Goal: Task Accomplishment & Management: Manage account settings

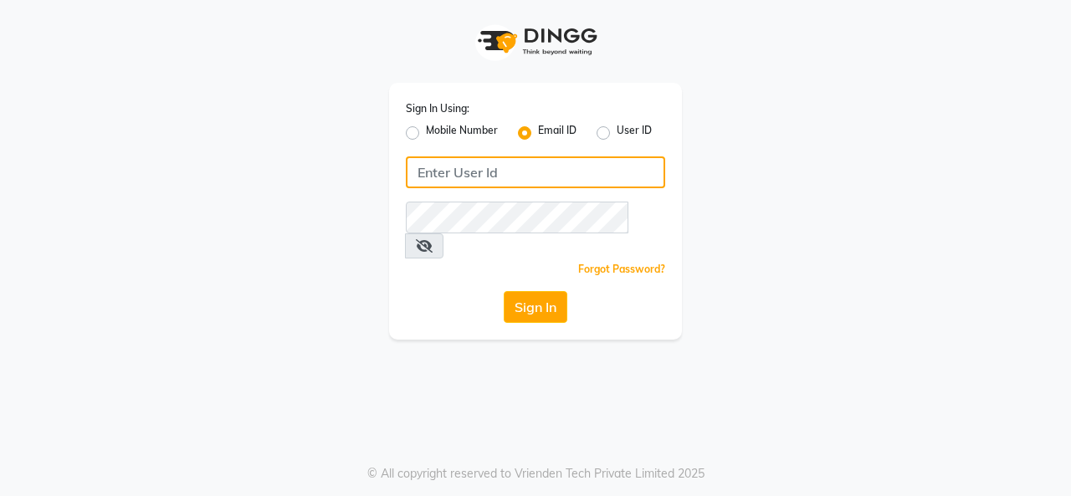
click at [549, 177] on input "Username" at bounding box center [535, 172] width 259 height 32
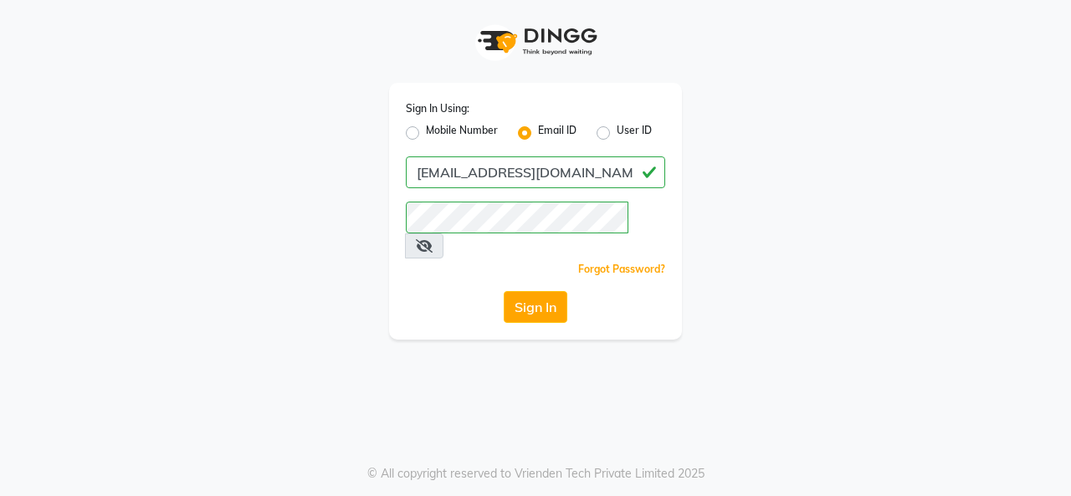
type input "[EMAIL_ADDRESS][DOMAIN_NAME]"
click at [504, 291] on button "Sign In" at bounding box center [536, 307] width 64 height 32
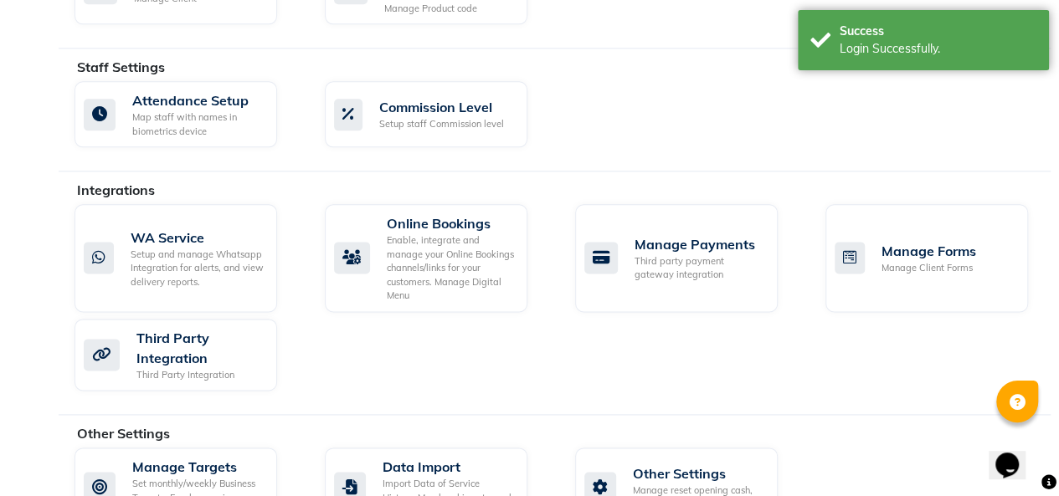
scroll to position [956, 0]
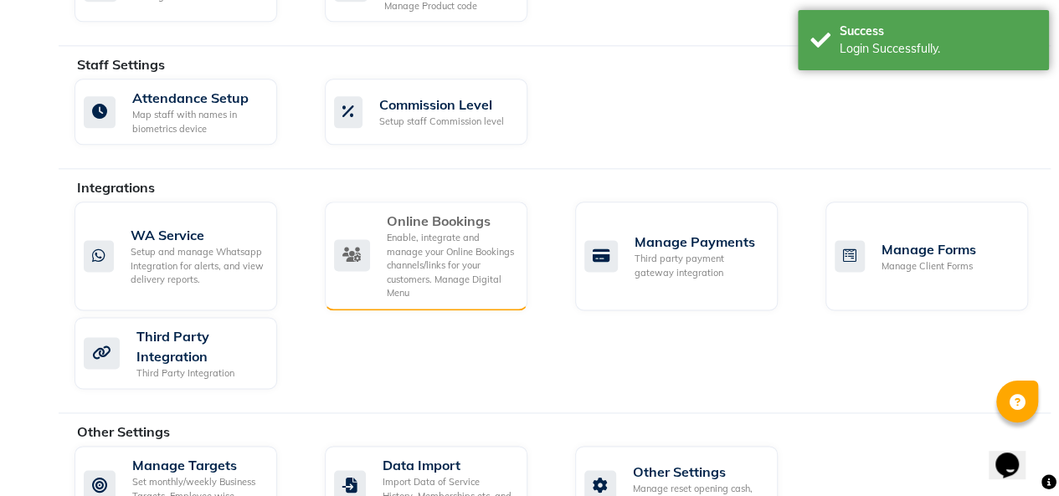
click at [433, 238] on div "Enable, integrate and manage your Online Bookings channels/links for your custo…" at bounding box center [450, 265] width 127 height 69
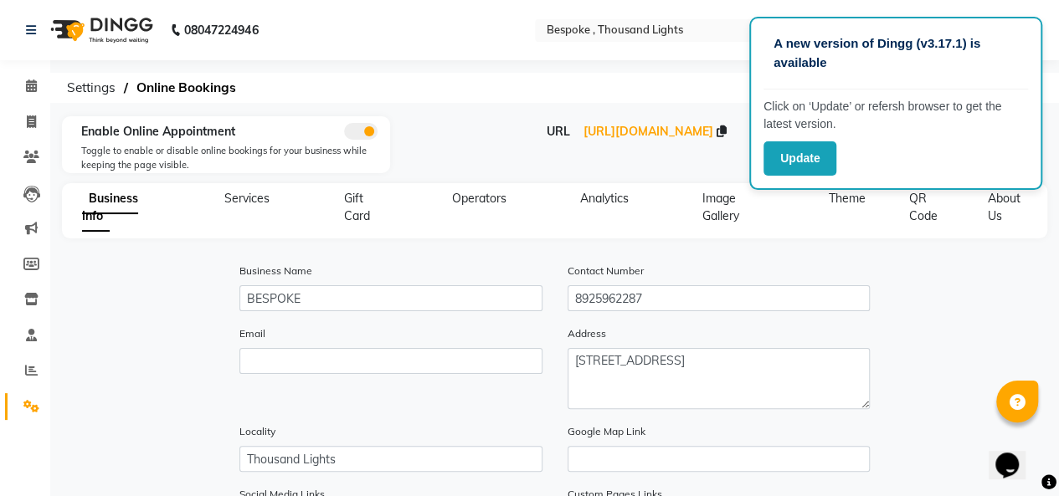
click at [696, 110] on div "A new version of Dingg (v3.17.1) is available Click on ‘Update’ or refersh brow…" at bounding box center [529, 493] width 1059 height 987
click at [612, 133] on span "https://dingg.app/booking/bespoke-thousand-lights" at bounding box center [648, 131] width 130 height 15
click at [914, 302] on div "Business Name BESPOKE Contact Number 8925962287" at bounding box center [554, 293] width 983 height 63
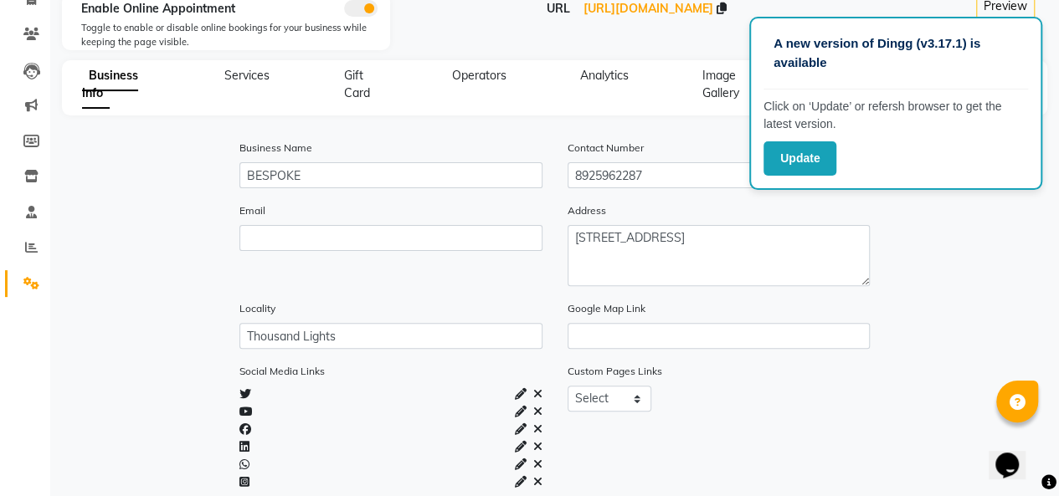
scroll to position [124, 0]
click at [726, 4] on icon at bounding box center [721, 8] width 10 height 12
copy div "Preview"
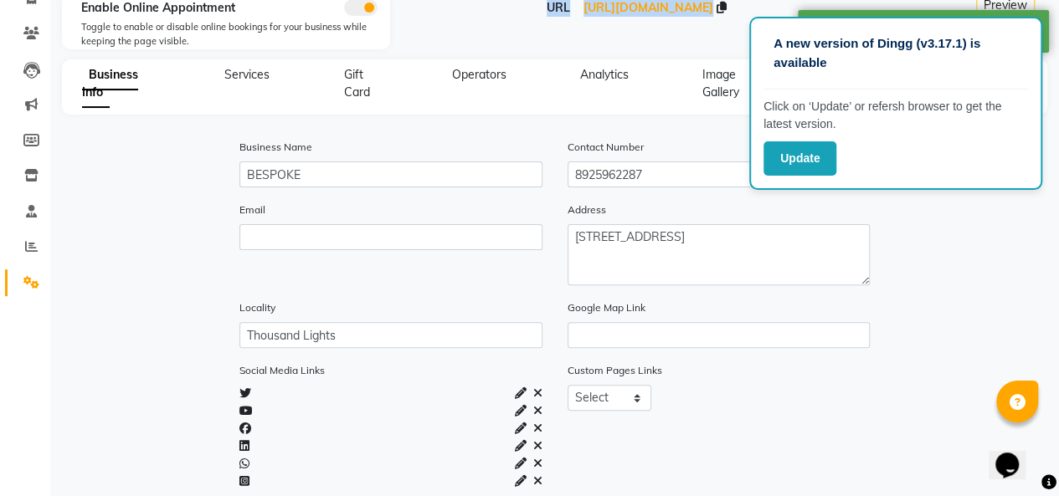
click at [726, 4] on icon at bounding box center [721, 8] width 10 height 12
copy div "URL https://dingg.app/booking/bespoke-thousand-lights Preview"
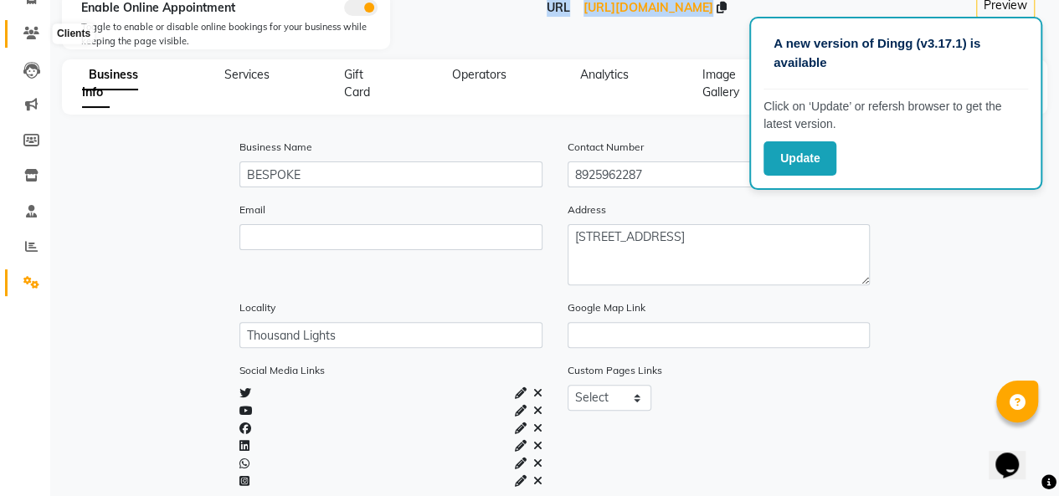
click at [32, 33] on icon at bounding box center [31, 33] width 16 height 13
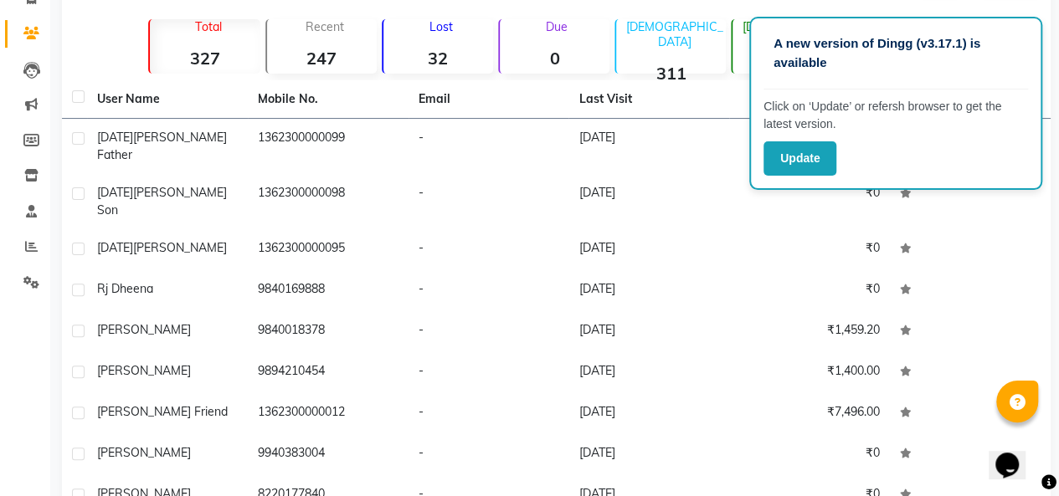
click at [1053, 43] on main "Filter Import Add Client Total 327 Recent 247 Lost 32 Due 0 Male 311 Female 6 M…" at bounding box center [554, 289] width 1008 height 680
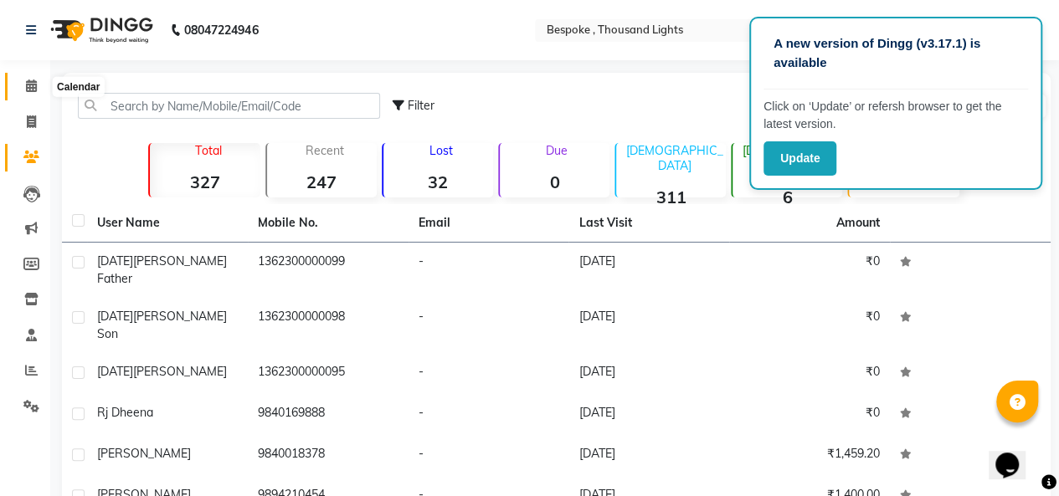
click at [31, 92] on icon at bounding box center [31, 85] width 11 height 13
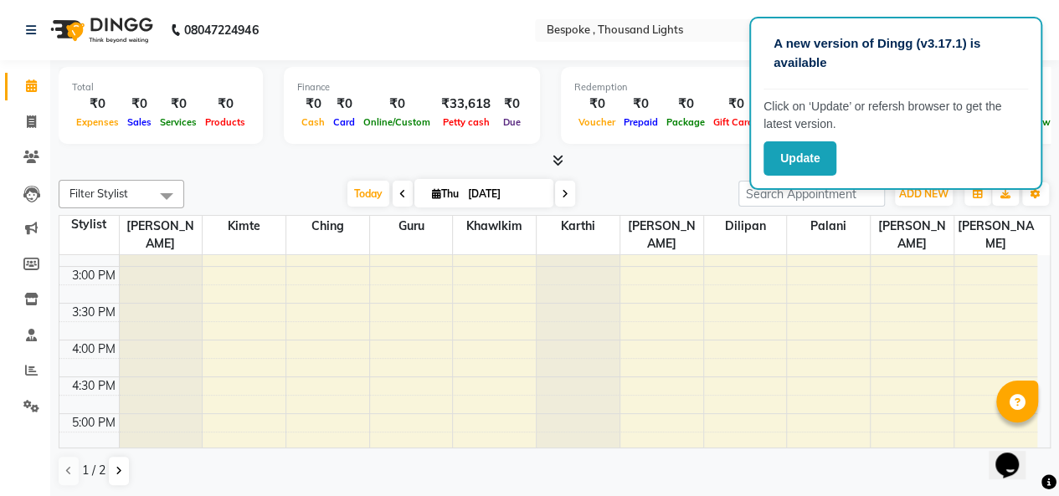
scroll to position [484, 0]
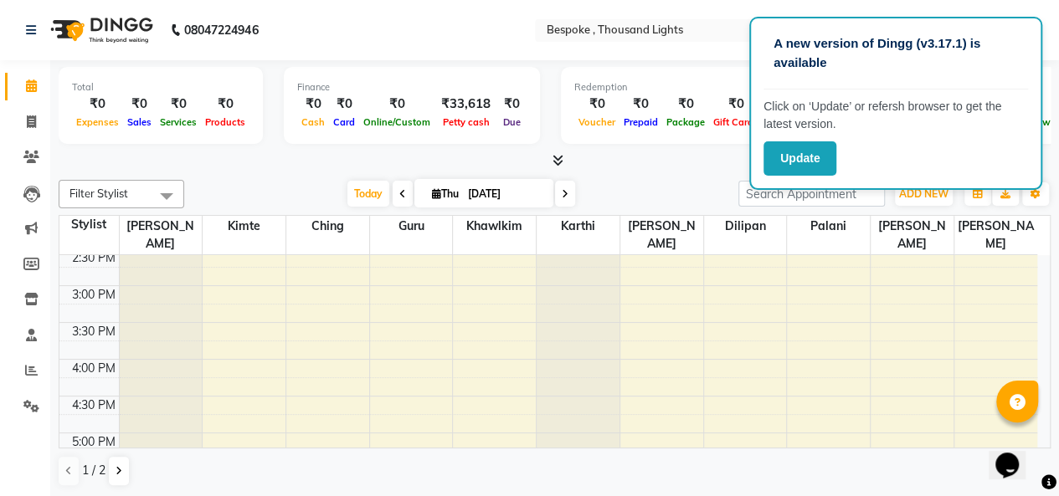
click at [399, 189] on icon at bounding box center [402, 194] width 7 height 10
type input "[DATE]"
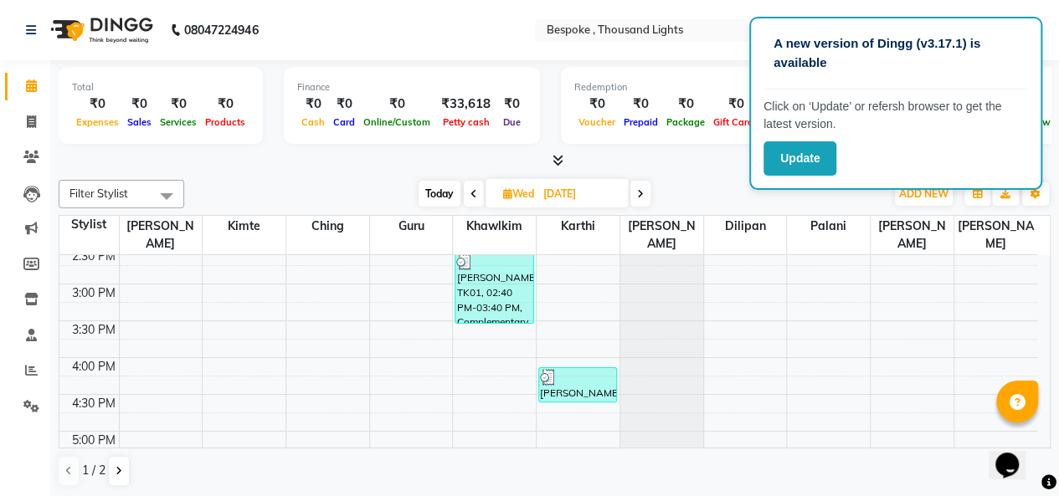
scroll to position [446, 0]
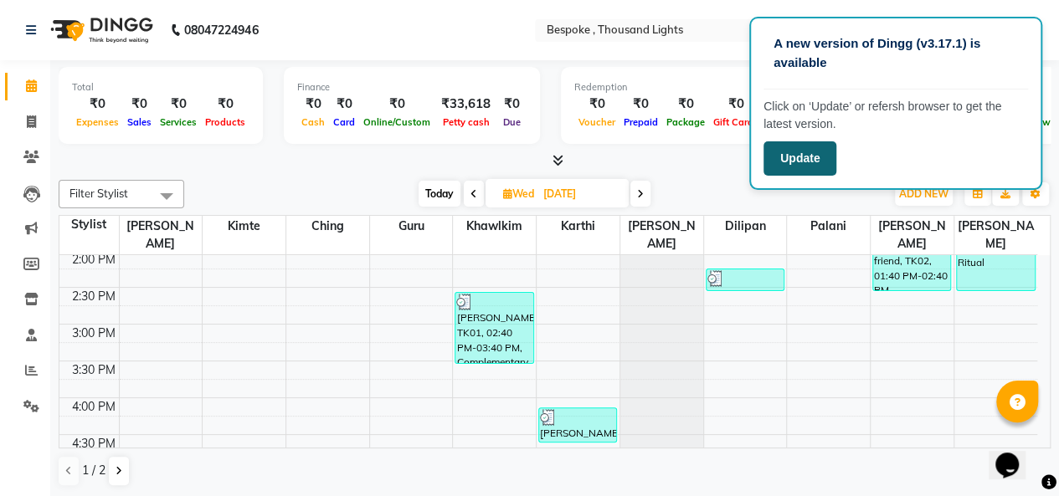
click at [810, 149] on button "Update" at bounding box center [799, 158] width 73 height 34
